Goal: Task Accomplishment & Management: Use online tool/utility

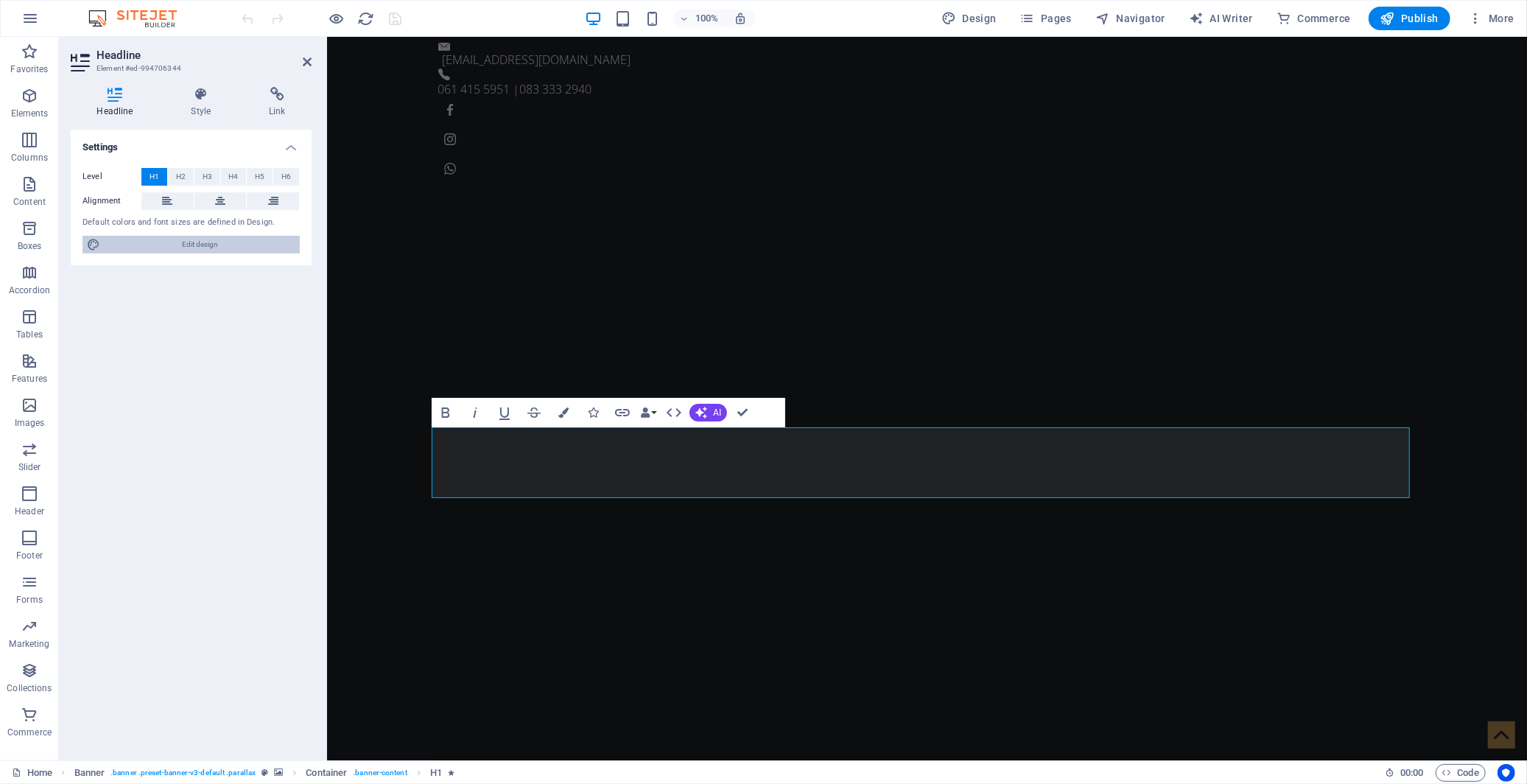
click at [236, 247] on span "Edit design" at bounding box center [199, 244] width 191 height 17
select select "px"
select select "300"
select select "px"
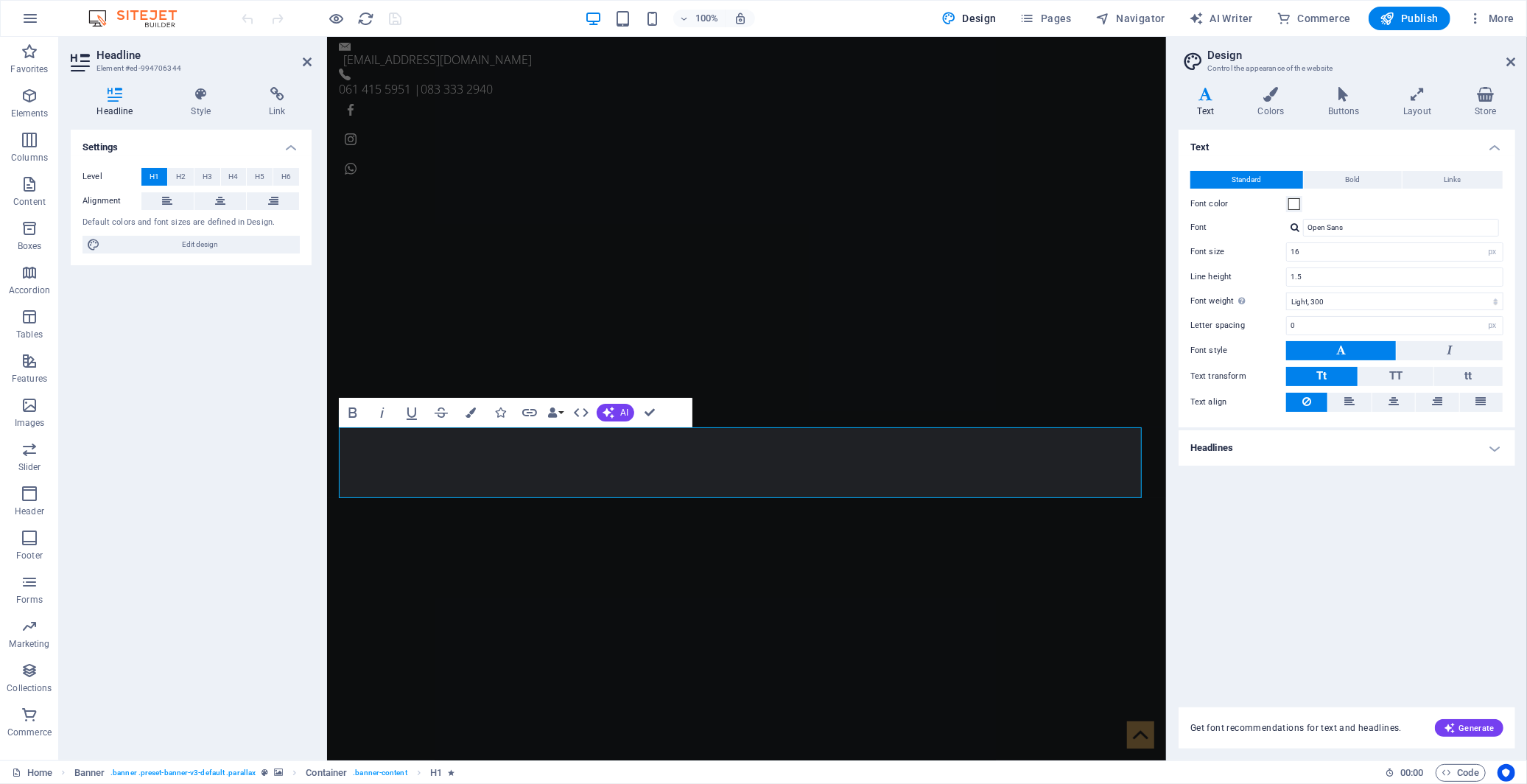
click at [1385, 451] on h4 "Headlines" at bounding box center [1347, 448] width 337 height 36
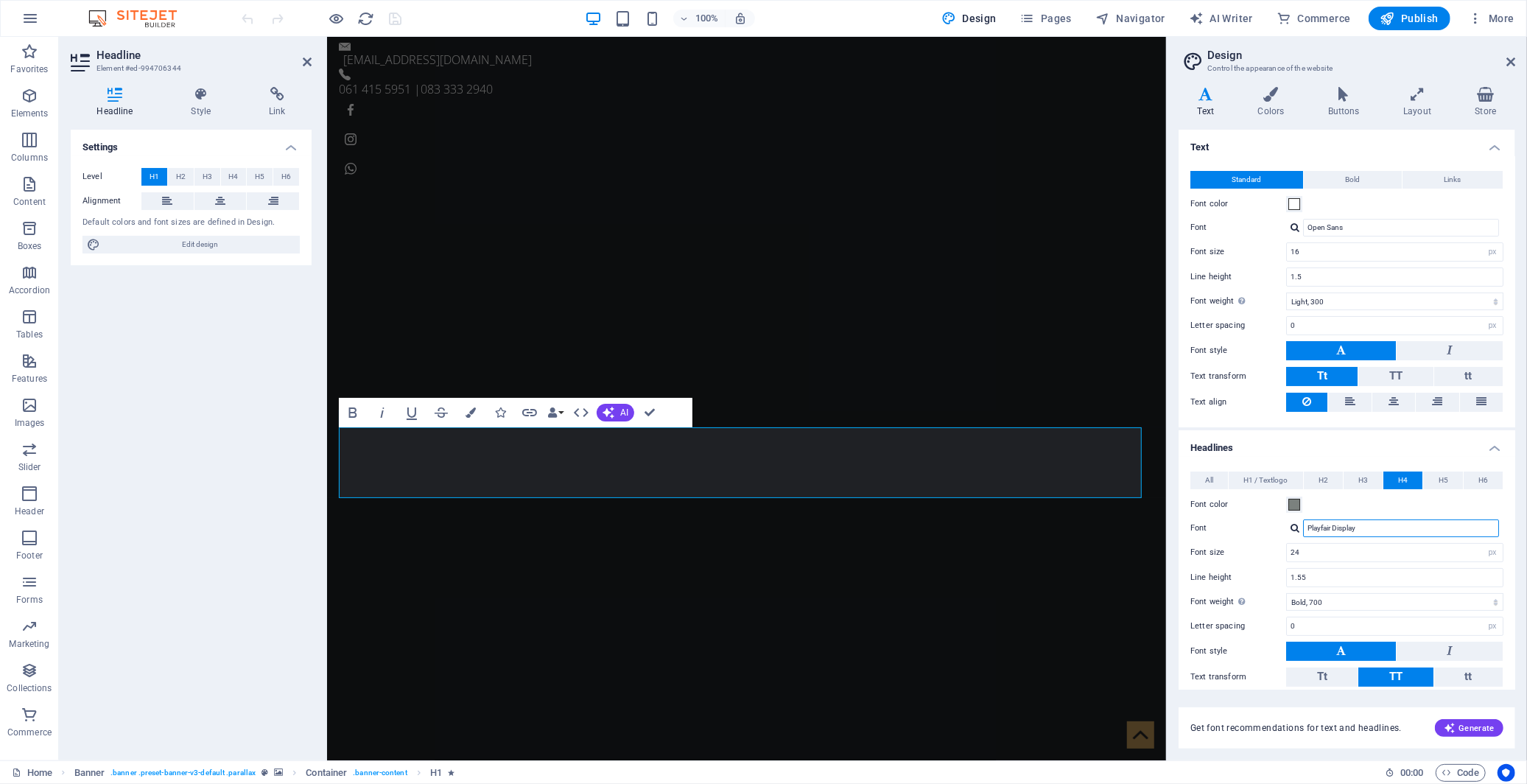
drag, startPoint x: 1370, startPoint y: 528, endPoint x: 1324, endPoint y: 526, distance: 46.0
click at [1280, 529] on div "Font Playfair Display" at bounding box center [1347, 528] width 313 height 17
click at [1358, 181] on span "Bold" at bounding box center [1353, 180] width 15 height 17
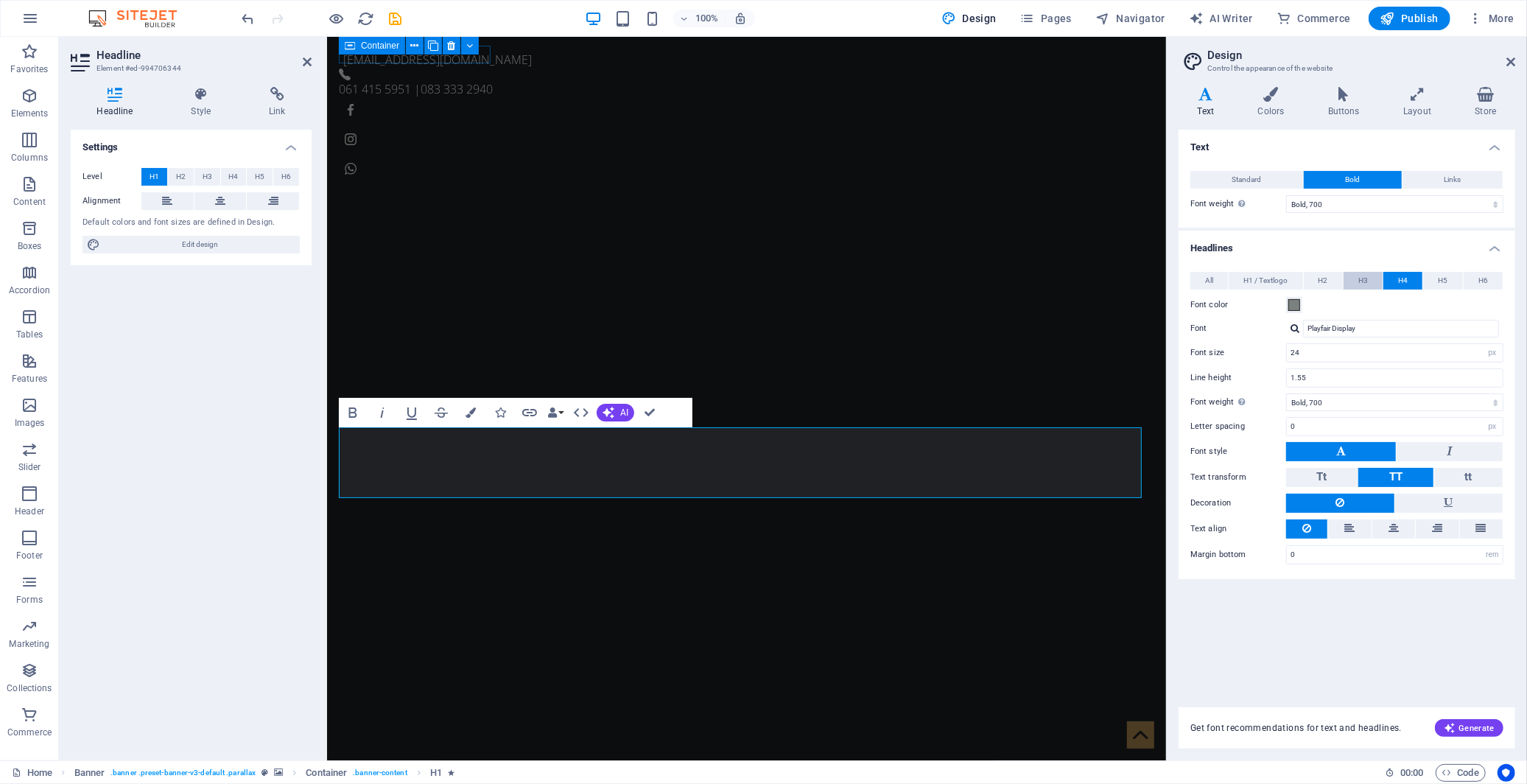
click at [1365, 278] on span "H3" at bounding box center [1363, 281] width 9 height 17
click at [1324, 282] on span "H2" at bounding box center [1324, 281] width 9 height 17
click at [1278, 286] on span "H1 / Textlogo" at bounding box center [1266, 281] width 44 height 17
click at [1206, 281] on span "All" at bounding box center [1210, 281] width 8 height 17
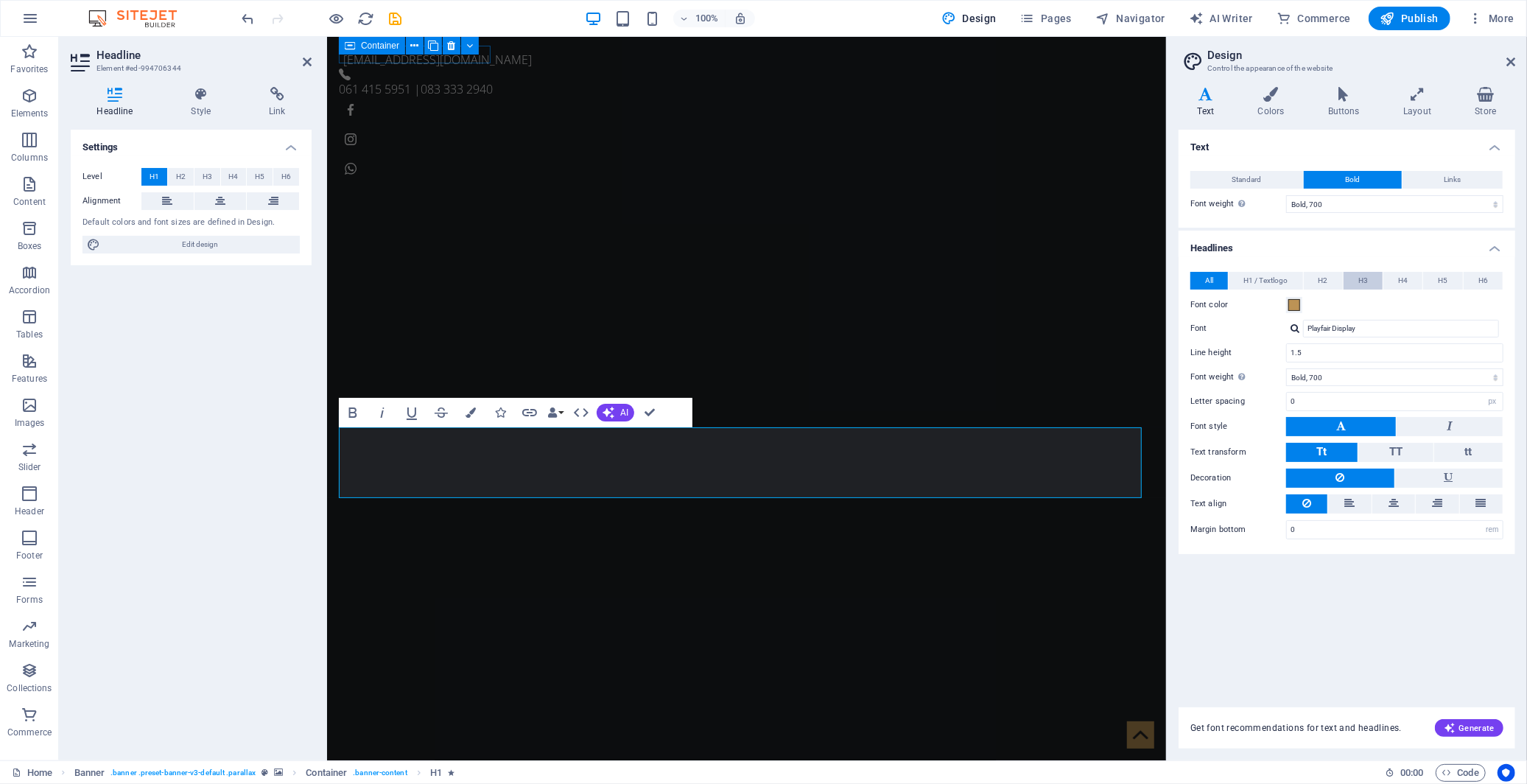
click at [1369, 282] on button "H3" at bounding box center [1363, 281] width 39 height 17
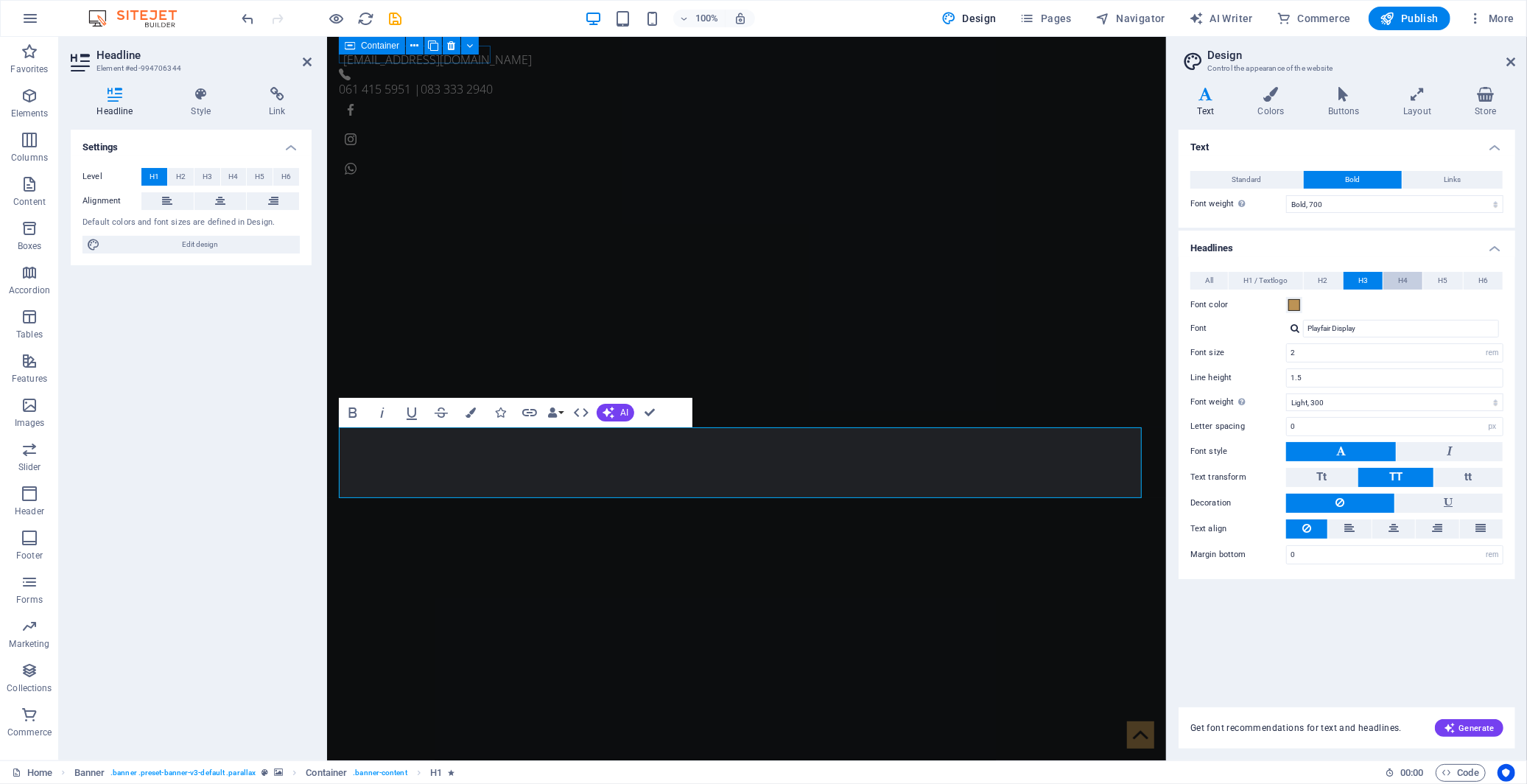
click at [1402, 282] on span "H4" at bounding box center [1404, 281] width 9 height 17
click at [1442, 282] on span "H5" at bounding box center [1444, 281] width 9 height 17
click at [1477, 278] on button "H6" at bounding box center [1483, 281] width 39 height 17
click at [1444, 278] on span "H5" at bounding box center [1444, 281] width 9 height 17
click at [1294, 305] on span at bounding box center [1294, 305] width 12 height 12
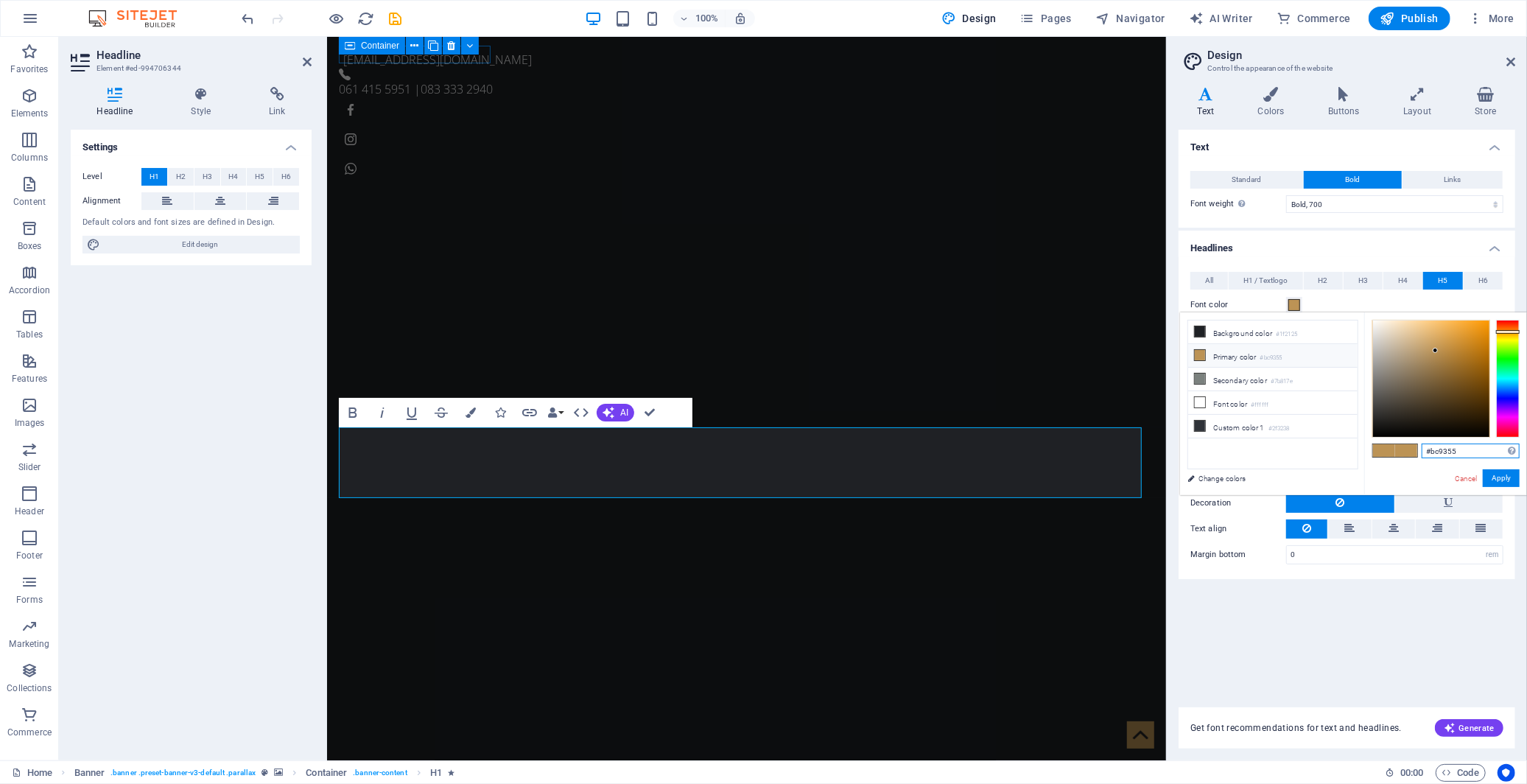
click at [1442, 451] on input "#bc9355" at bounding box center [1471, 451] width 98 height 15
click at [1399, 282] on span "H4" at bounding box center [1404, 281] width 9 height 17
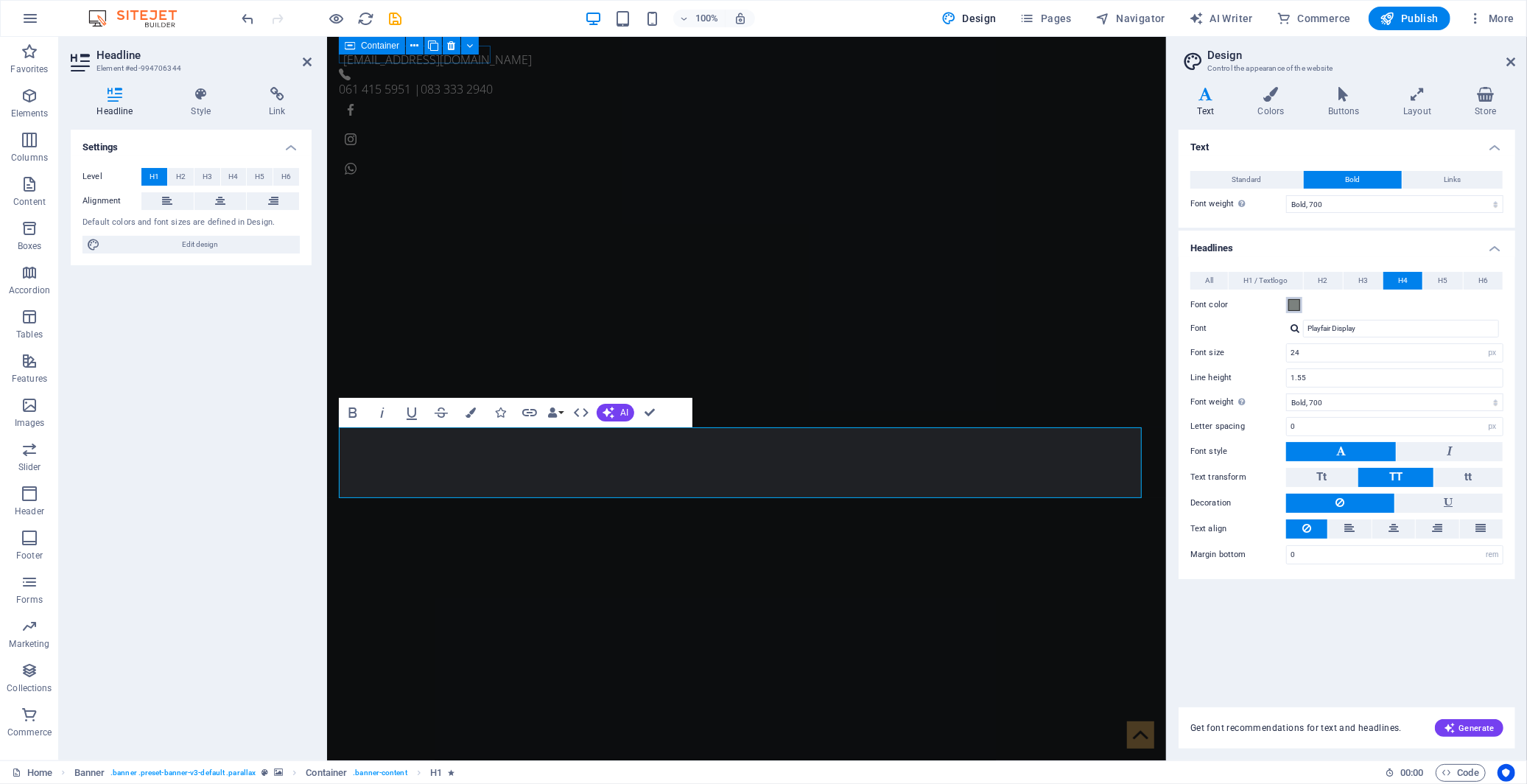
click at [1292, 300] on span at bounding box center [1294, 305] width 12 height 12
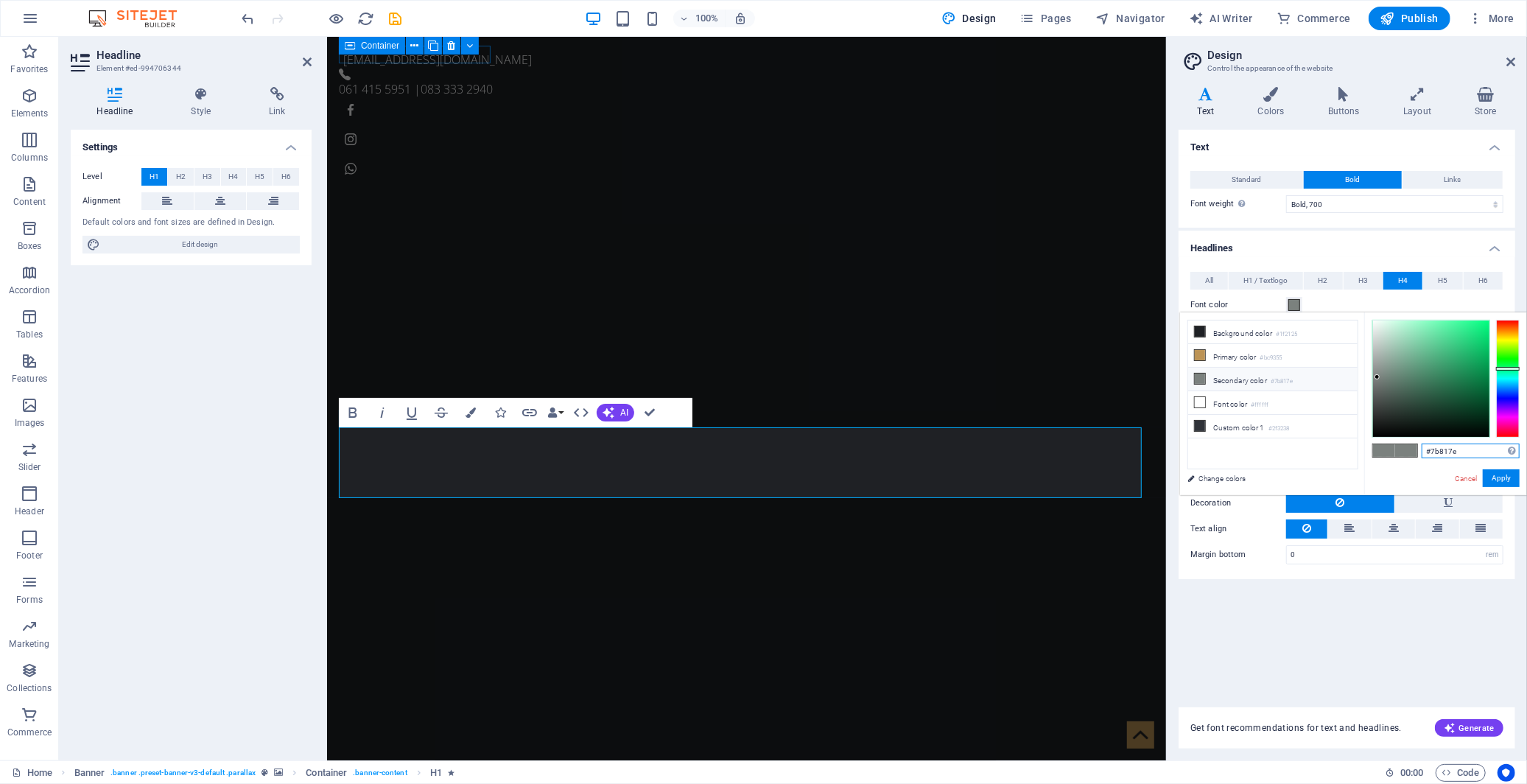
drag, startPoint x: 1475, startPoint y: 453, endPoint x: 1387, endPoint y: 452, distance: 88.0
click at [1387, 452] on div "#7b817e Supported formats #0852ed rgb(8, 82, 237) rgba(8, 82, 237, 90%) hsv(221…" at bounding box center [1446, 510] width 163 height 396
click at [1301, 355] on li "Primary color #bc9355" at bounding box center [1273, 356] width 169 height 24
click at [1448, 450] on input "#bc9355" at bounding box center [1471, 451] width 98 height 15
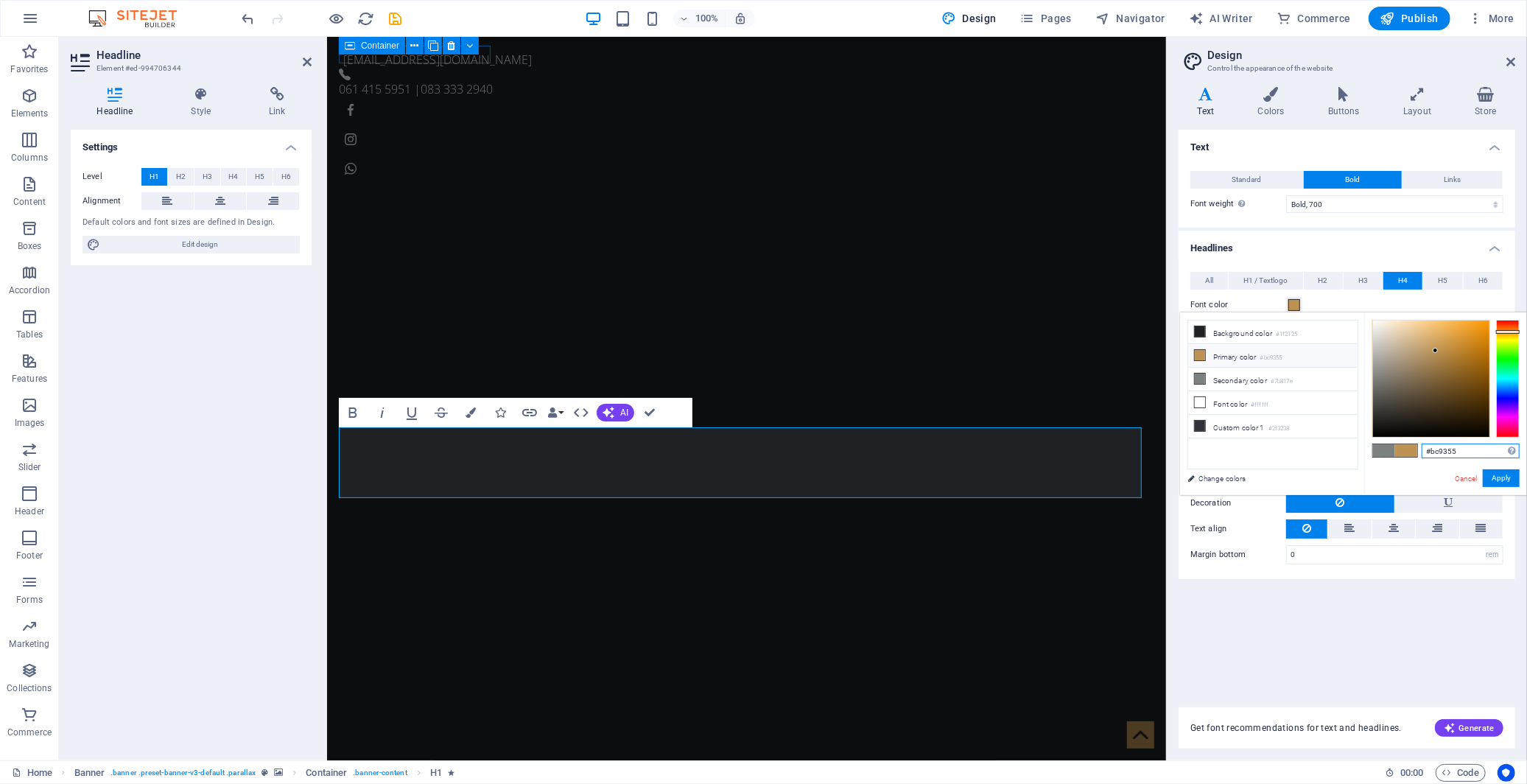
click at [1448, 450] on input "#bc9355" at bounding box center [1471, 451] width 98 height 15
click at [1247, 381] on li "Secondary color #7b817e" at bounding box center [1273, 380] width 169 height 24
type input "#7b817e"
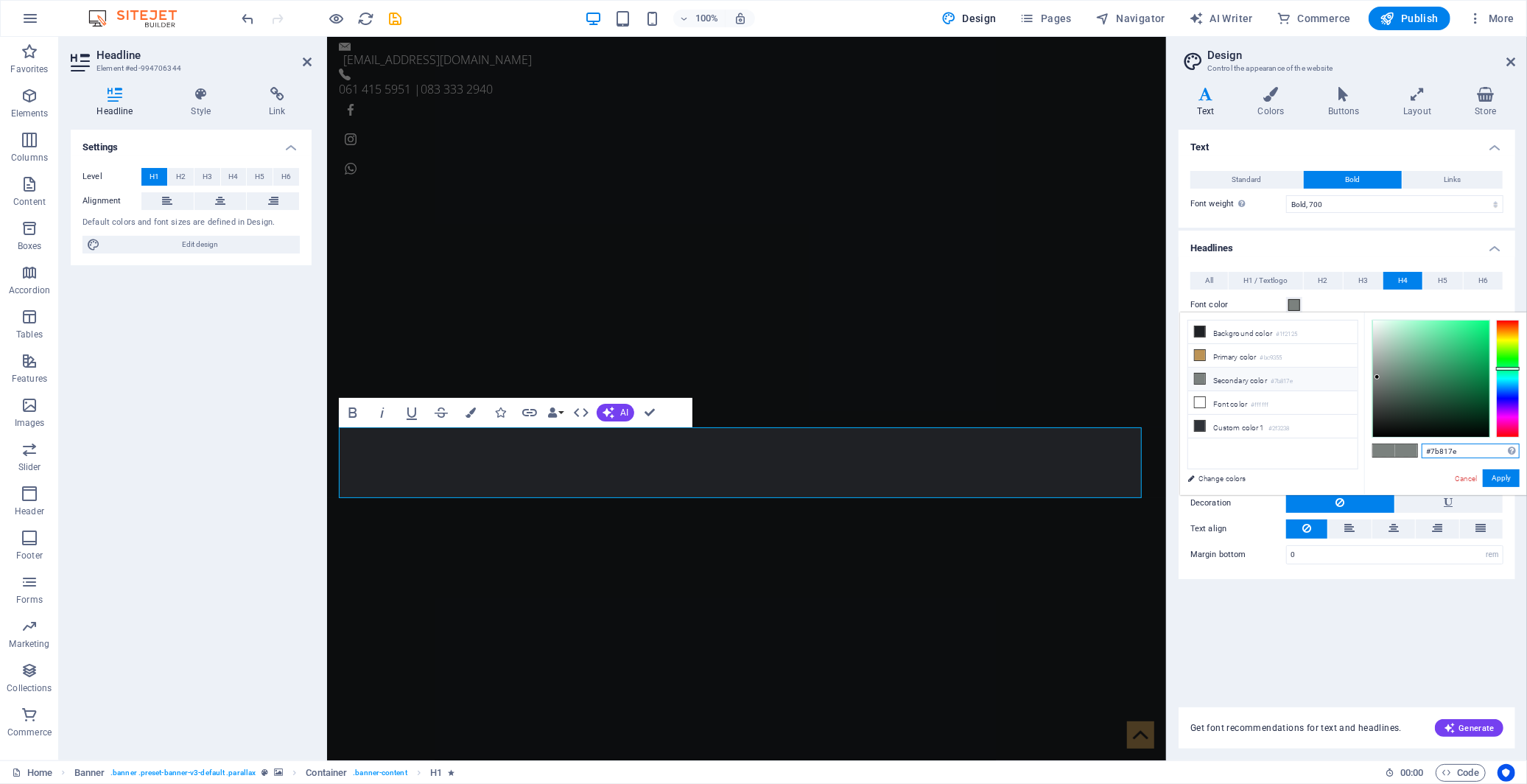
click at [1444, 448] on input "#7b817e" at bounding box center [1471, 451] width 98 height 15
click at [1444, 447] on input "#7b817e" at bounding box center [1471, 451] width 98 height 15
click at [1364, 284] on span "H3" at bounding box center [1363, 281] width 9 height 17
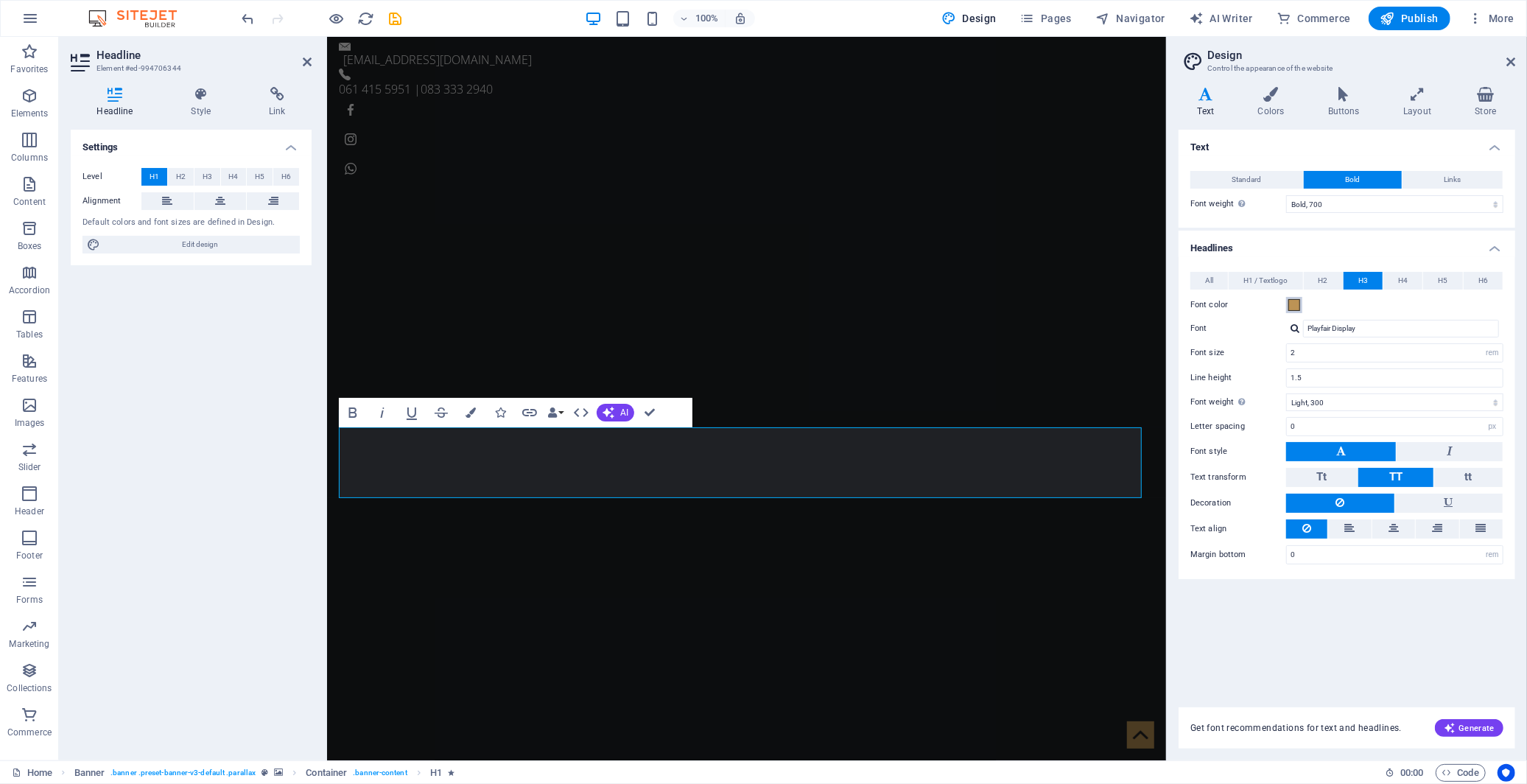
click at [1297, 301] on span at bounding box center [1294, 305] width 12 height 12
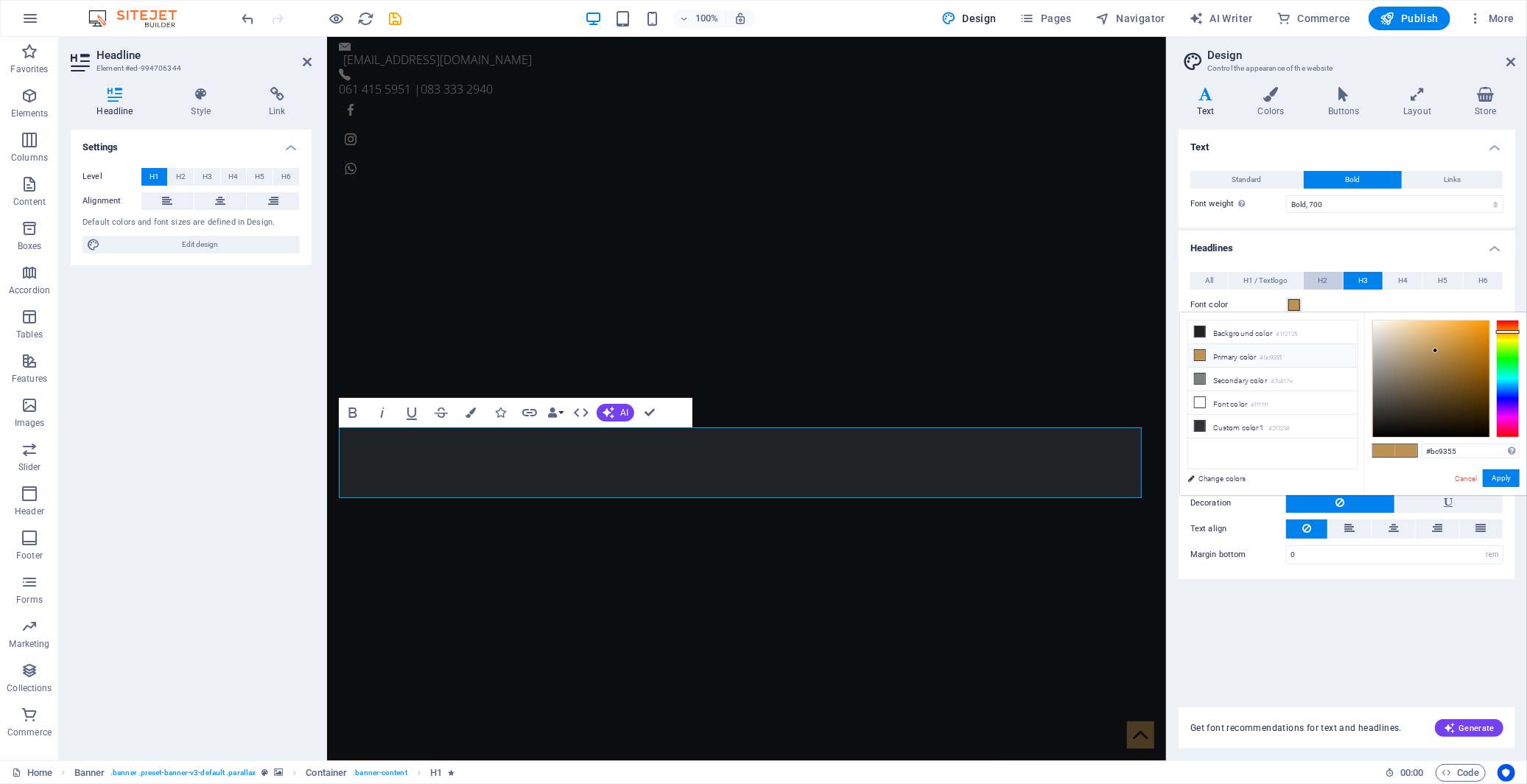
click at [1324, 280] on span "H2" at bounding box center [1324, 281] width 9 height 17
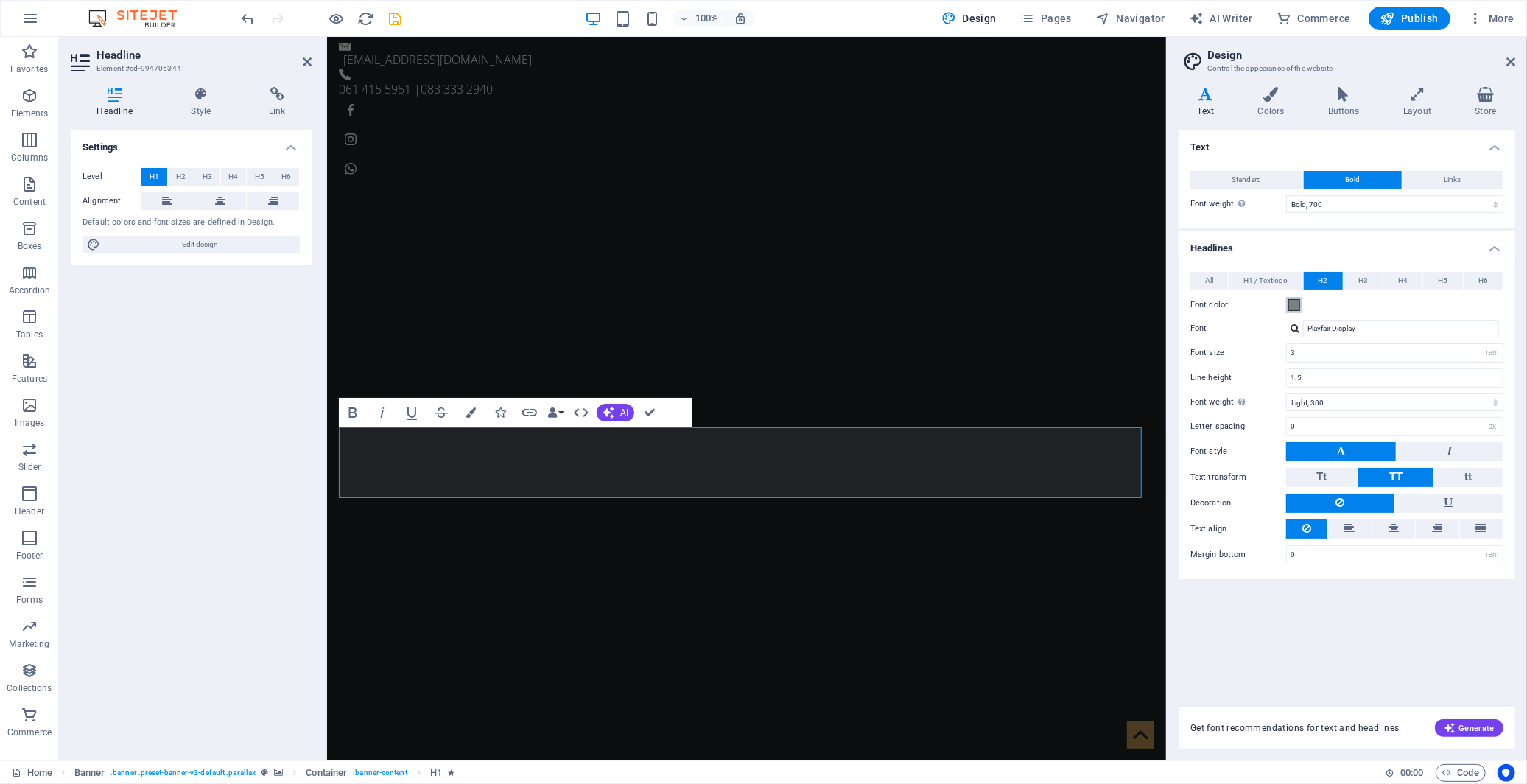
click at [1294, 304] on span at bounding box center [1294, 305] width 12 height 12
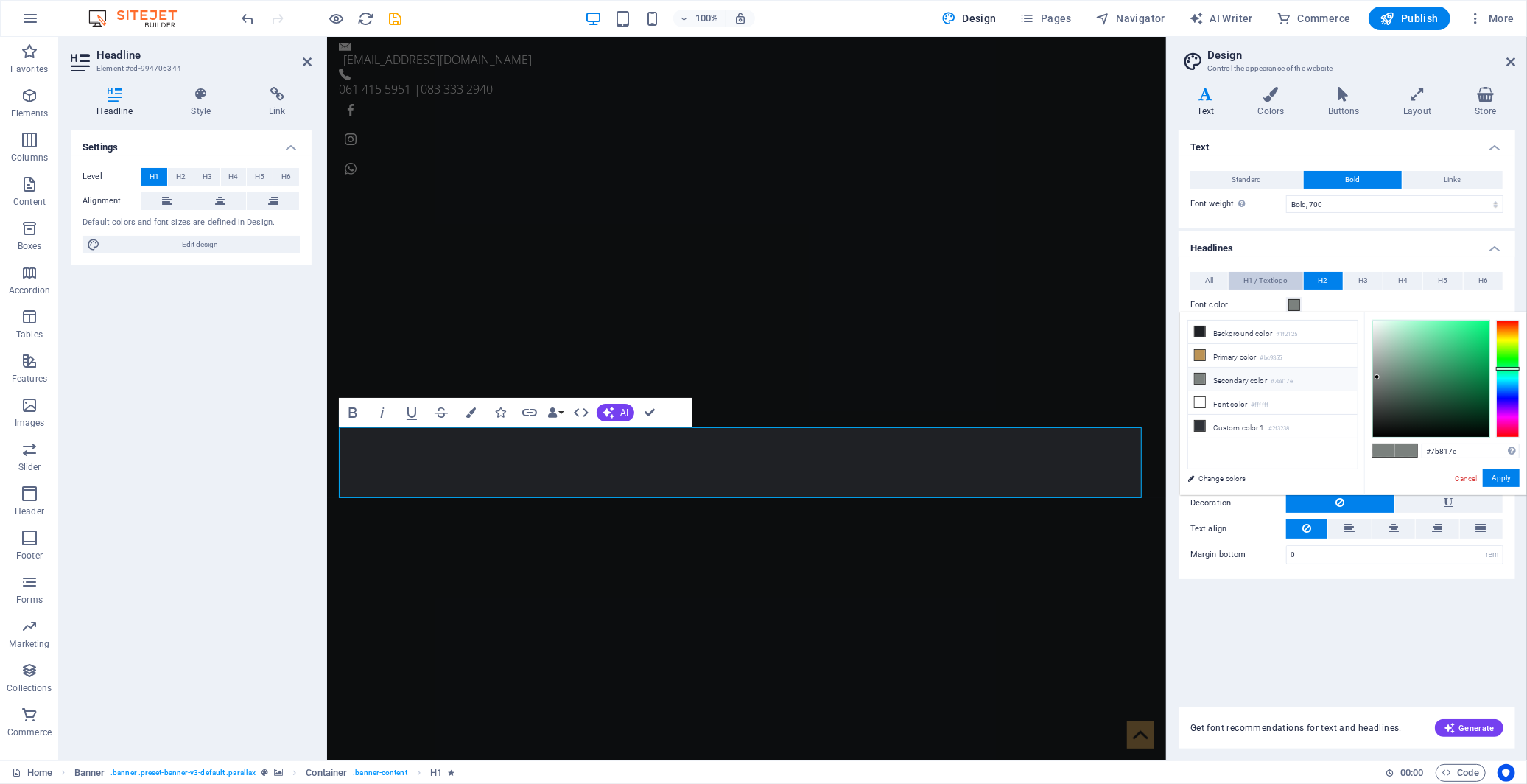
click at [1264, 282] on span "H1 / Textlogo" at bounding box center [1266, 281] width 44 height 17
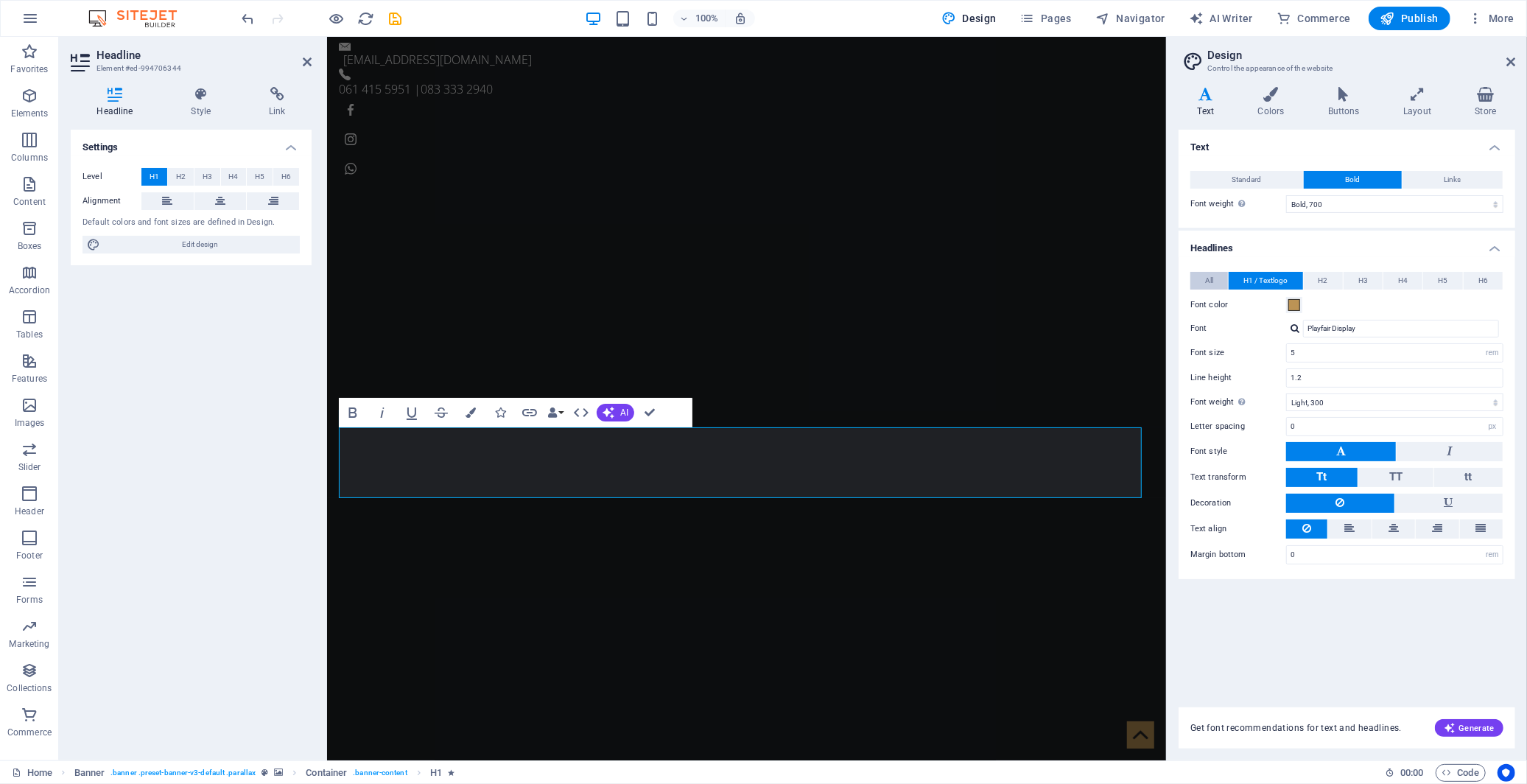
click at [1203, 282] on button "All" at bounding box center [1209, 281] width 37 height 17
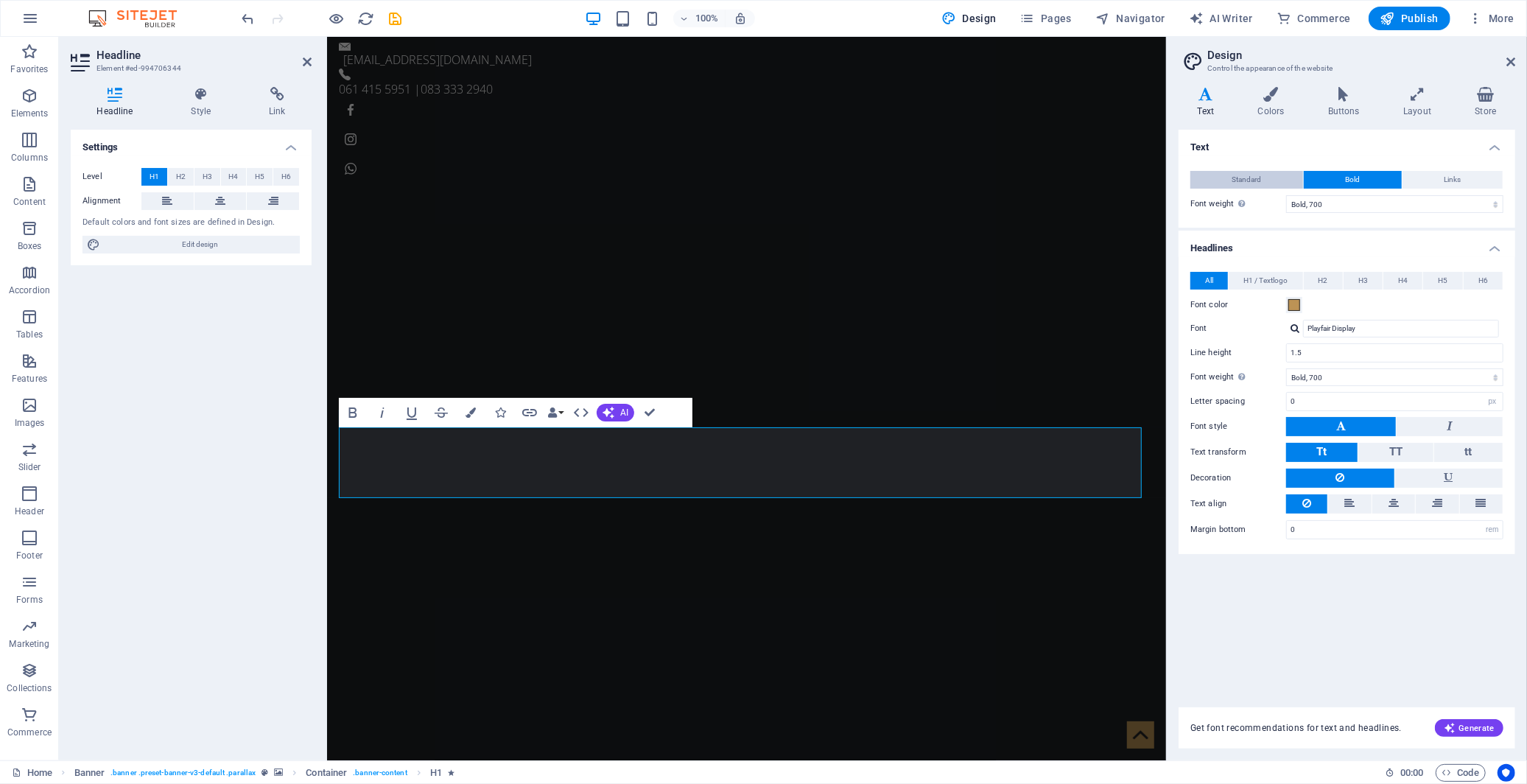
click at [1262, 178] on button "Standard" at bounding box center [1247, 180] width 112 height 17
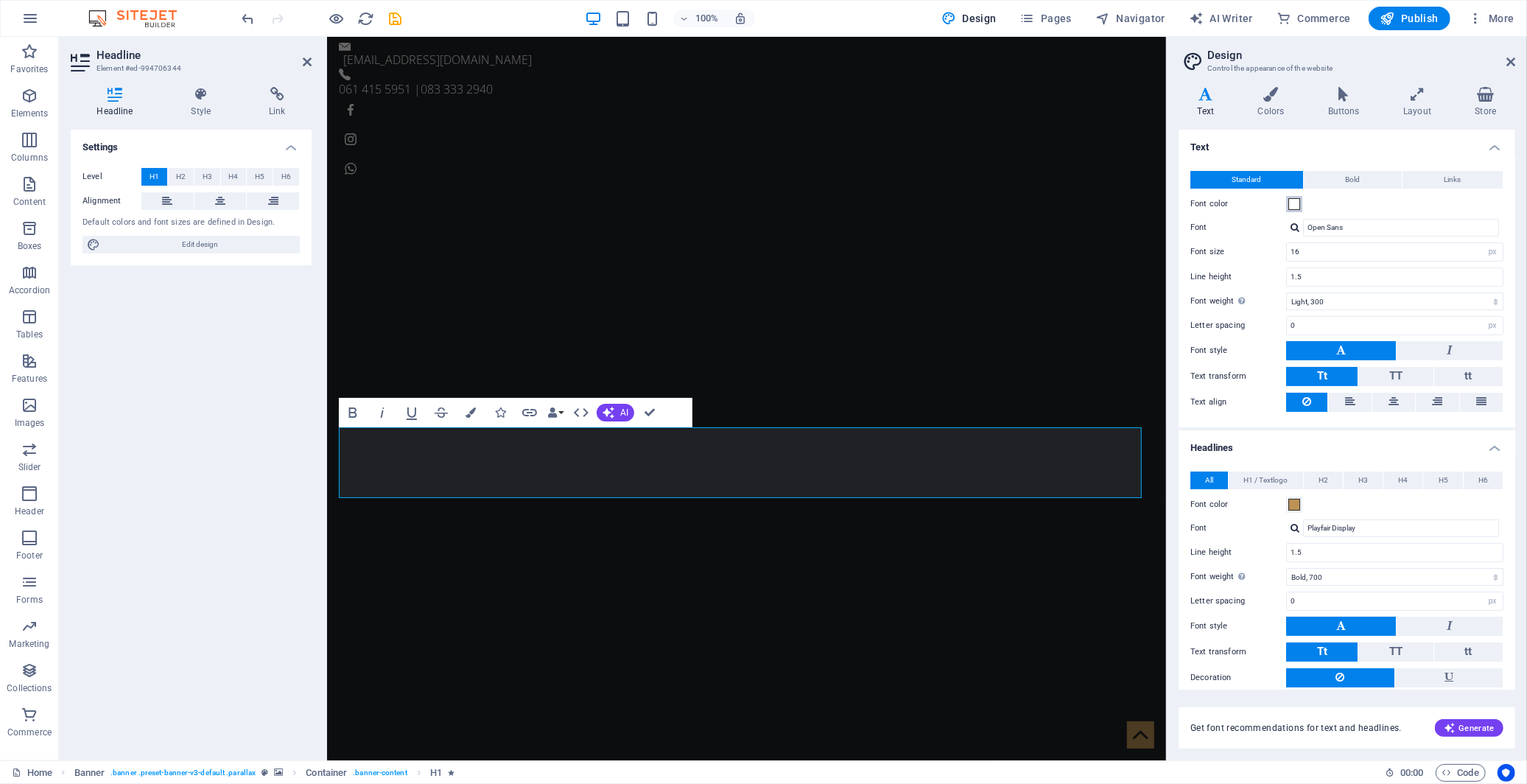
click at [1292, 202] on span at bounding box center [1294, 204] width 12 height 12
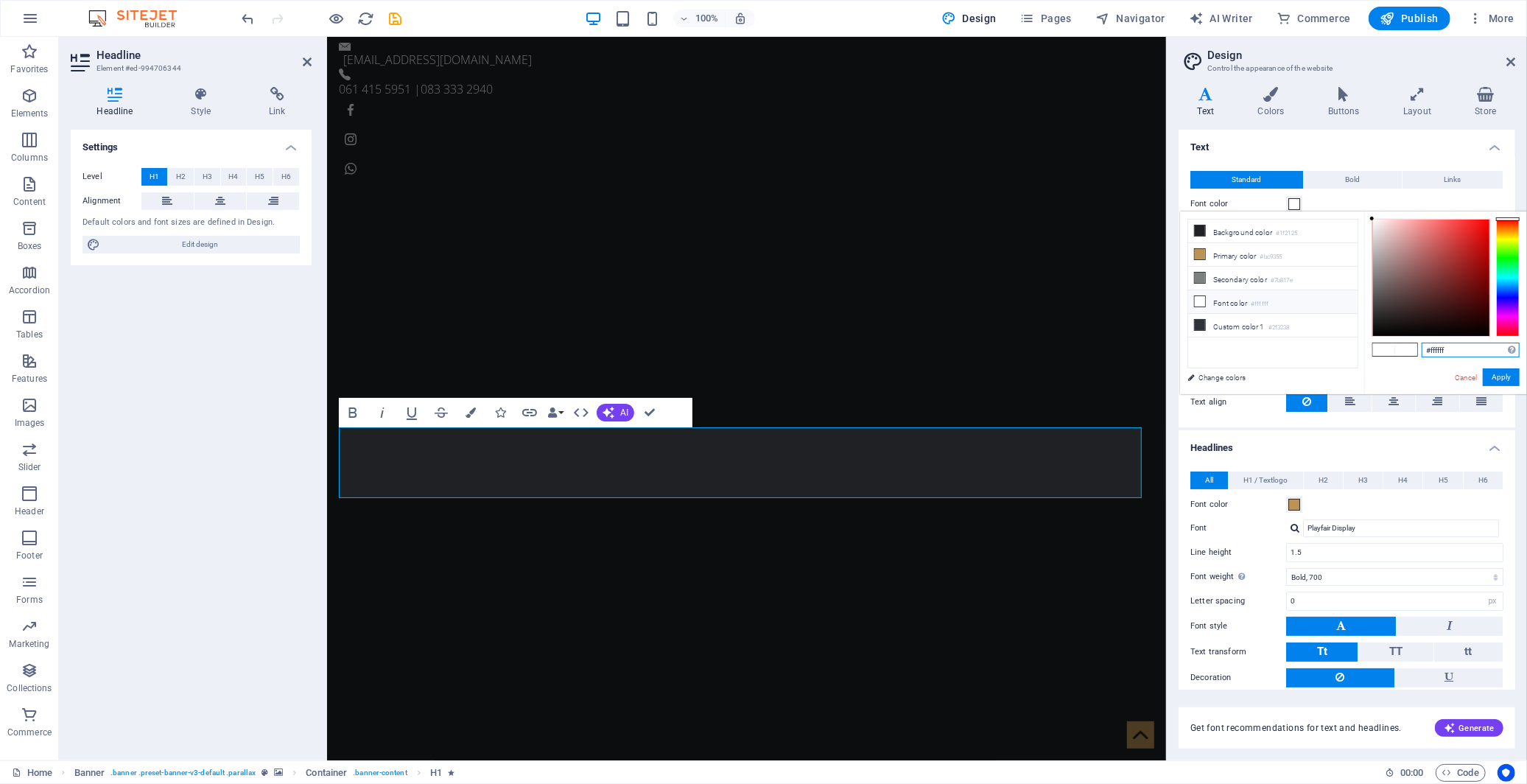
click at [1449, 350] on input "#ffffff" at bounding box center [1471, 350] width 98 height 15
click at [1294, 327] on li "Custom color 1 #2f3238" at bounding box center [1273, 326] width 169 height 24
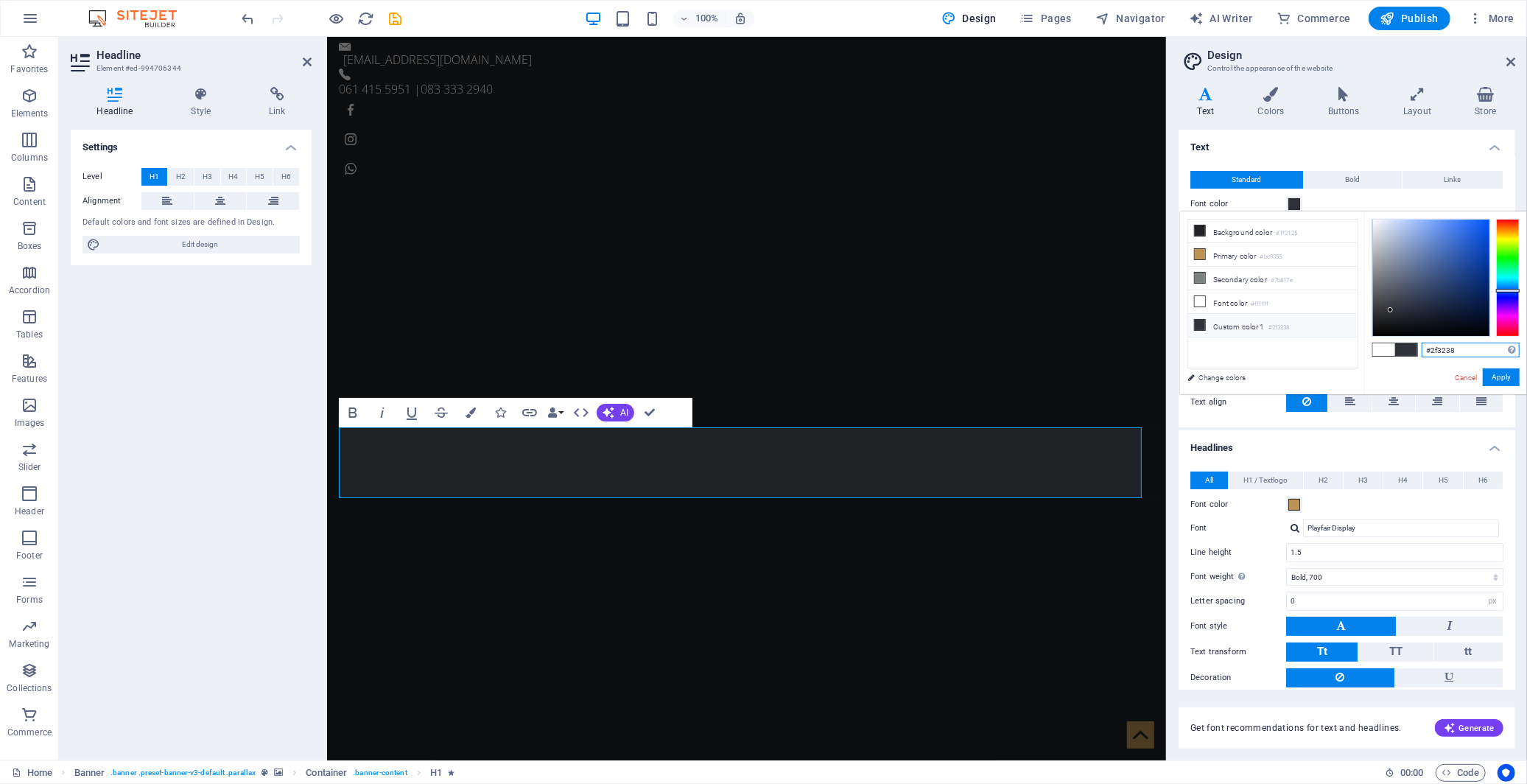
click at [1440, 350] on input "#2f3238" at bounding box center [1471, 350] width 98 height 15
click at [1248, 231] on li "Background color #1f2125" at bounding box center [1273, 232] width 169 height 24
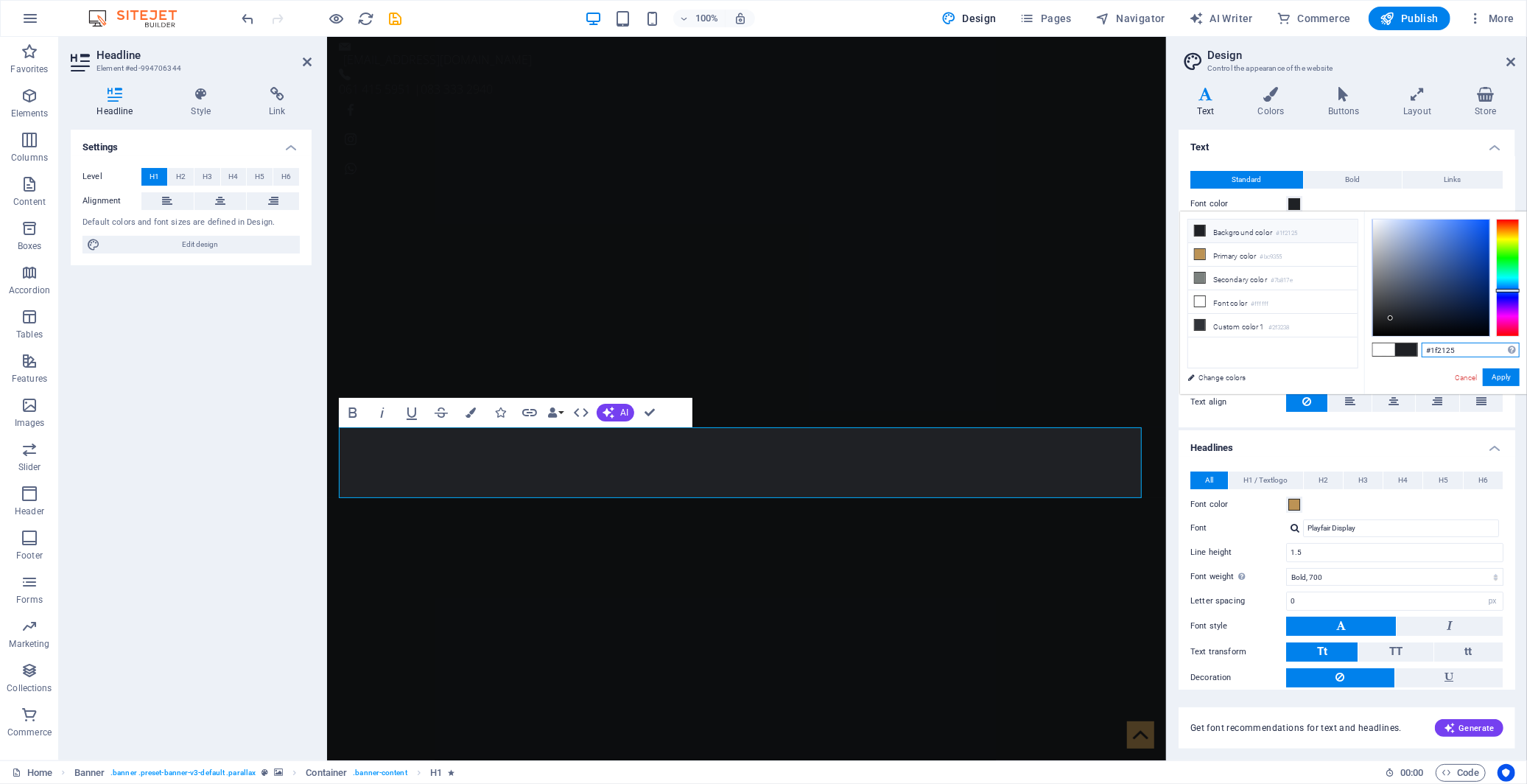
click at [1438, 350] on input "#1f2125" at bounding box center [1471, 350] width 98 height 15
click at [1233, 305] on li "Font color #ffffff" at bounding box center [1273, 302] width 169 height 24
type input "#ffffff"
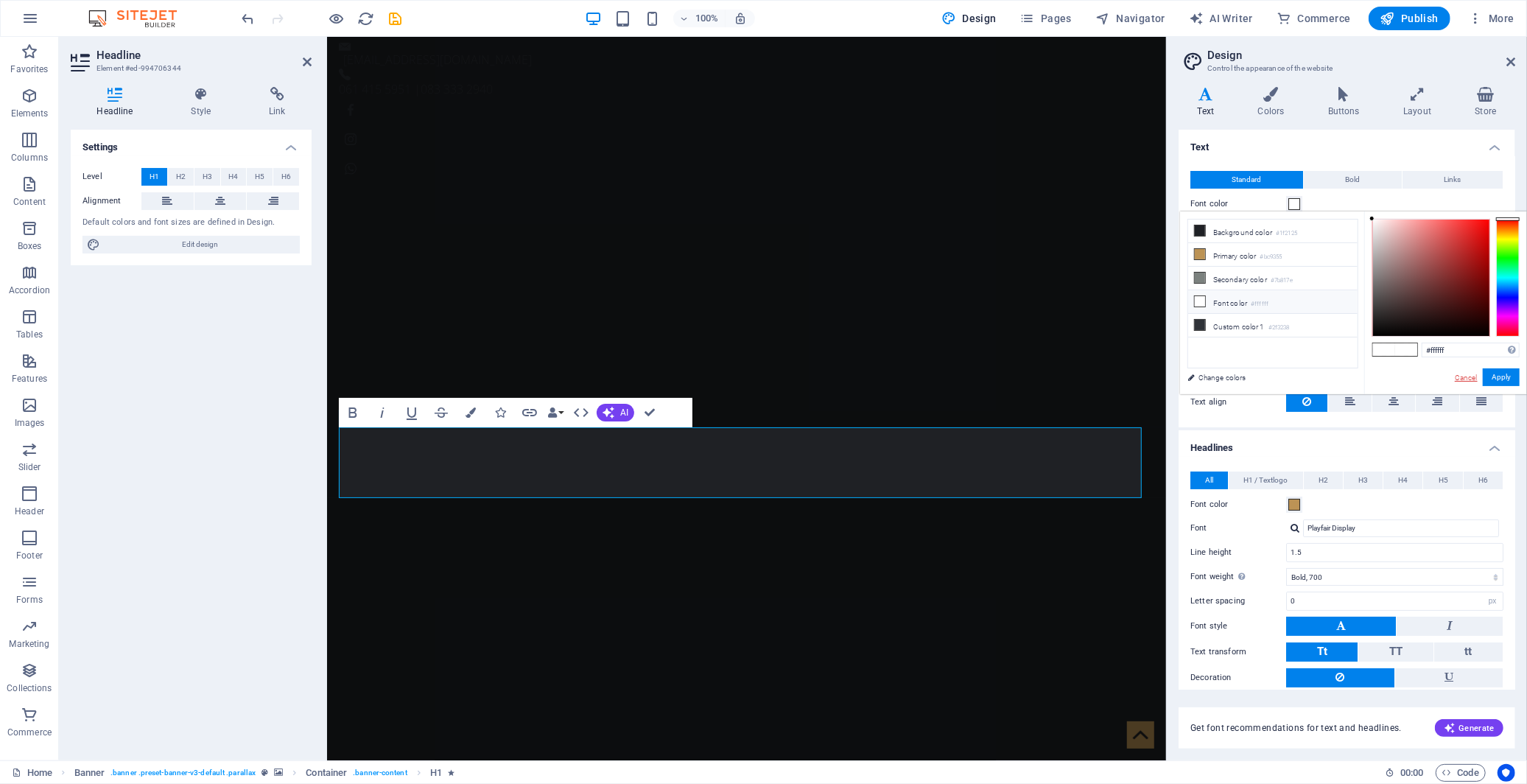
click at [1467, 379] on link "Cancel" at bounding box center [1466, 377] width 26 height 11
